Goal: Task Accomplishment & Management: Manage account settings

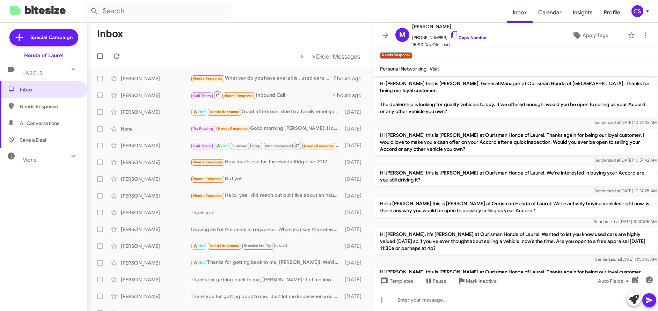
scroll to position [383, 0]
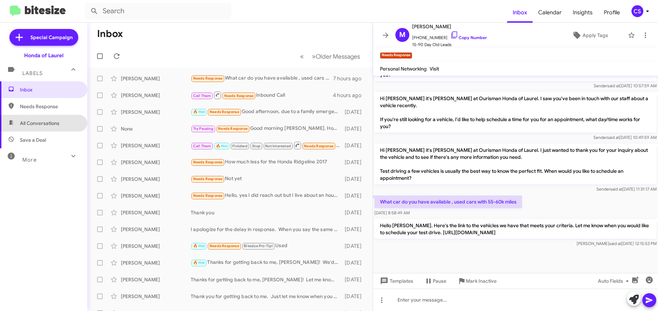
click at [44, 122] on span "All Conversations" at bounding box center [39, 123] width 39 height 7
type input "in:all-conversations"
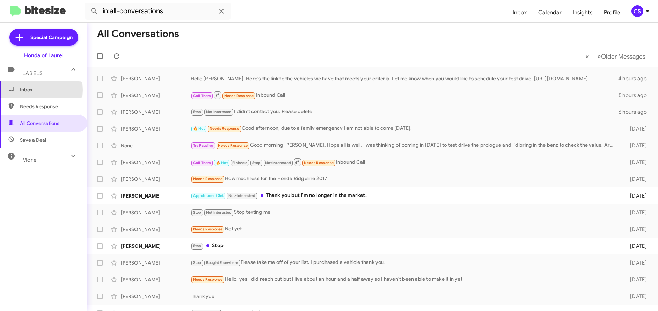
click at [28, 90] on span "Inbox" at bounding box center [49, 89] width 59 height 7
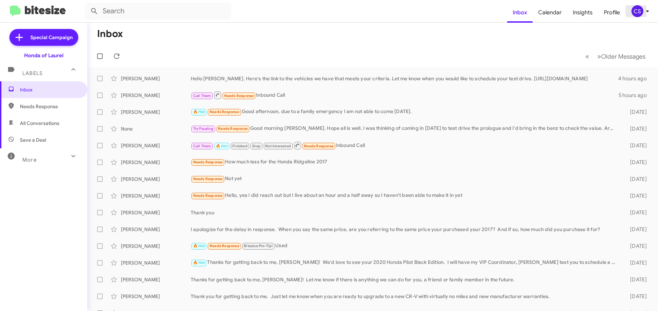
click at [647, 12] on icon at bounding box center [648, 11] width 8 height 8
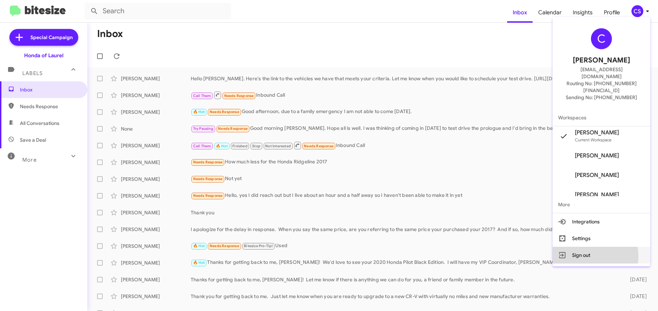
click at [597, 247] on button "Sign out" at bounding box center [602, 255] width 98 height 17
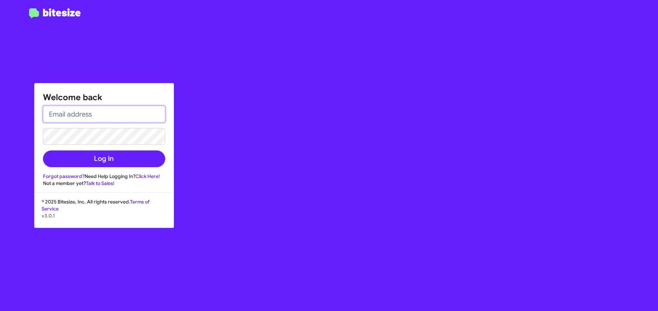
type input "[EMAIL_ADDRESS][DOMAIN_NAME]"
